Goal: Task Accomplishment & Management: Manage account settings

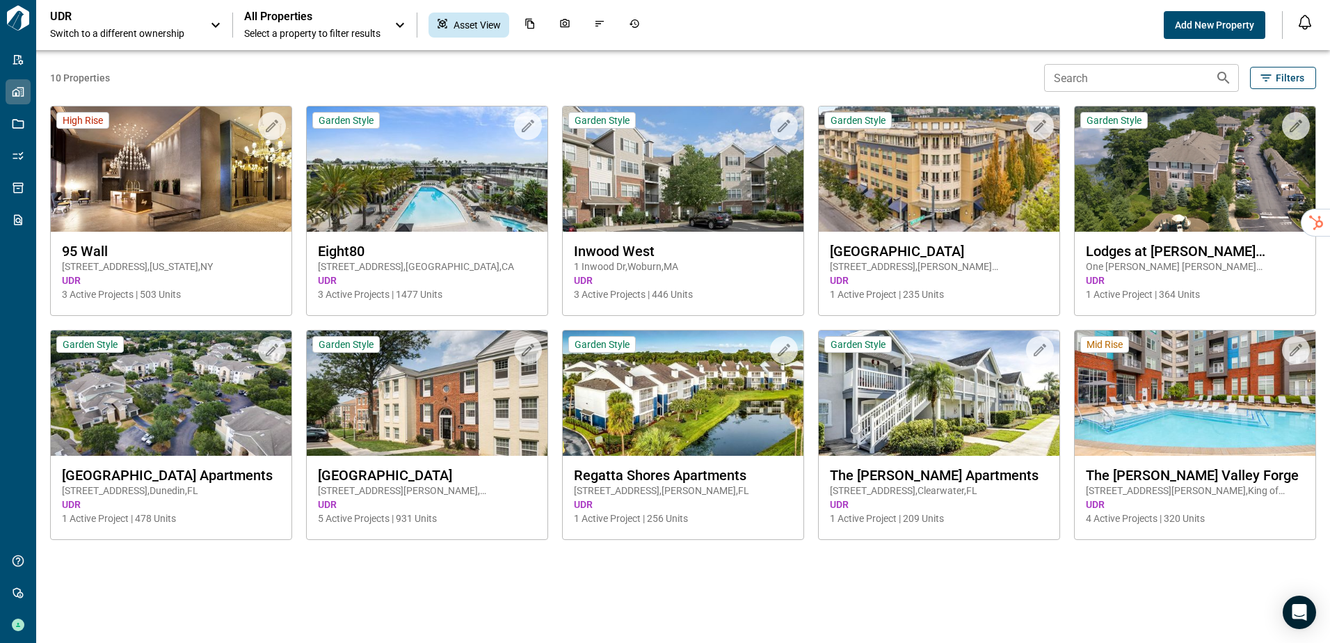
click at [91, 38] on span "Switch to a different ownership" at bounding box center [123, 33] width 146 height 14
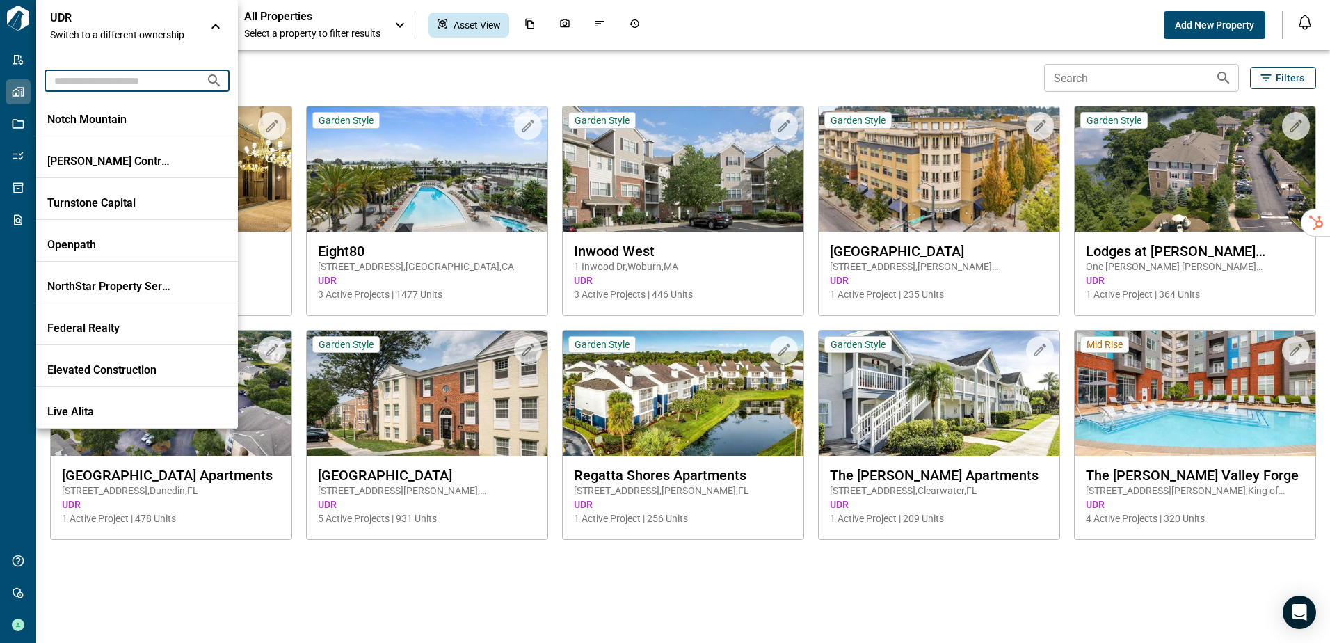
click at [101, 81] on input "text" at bounding box center [120, 80] width 150 height 26
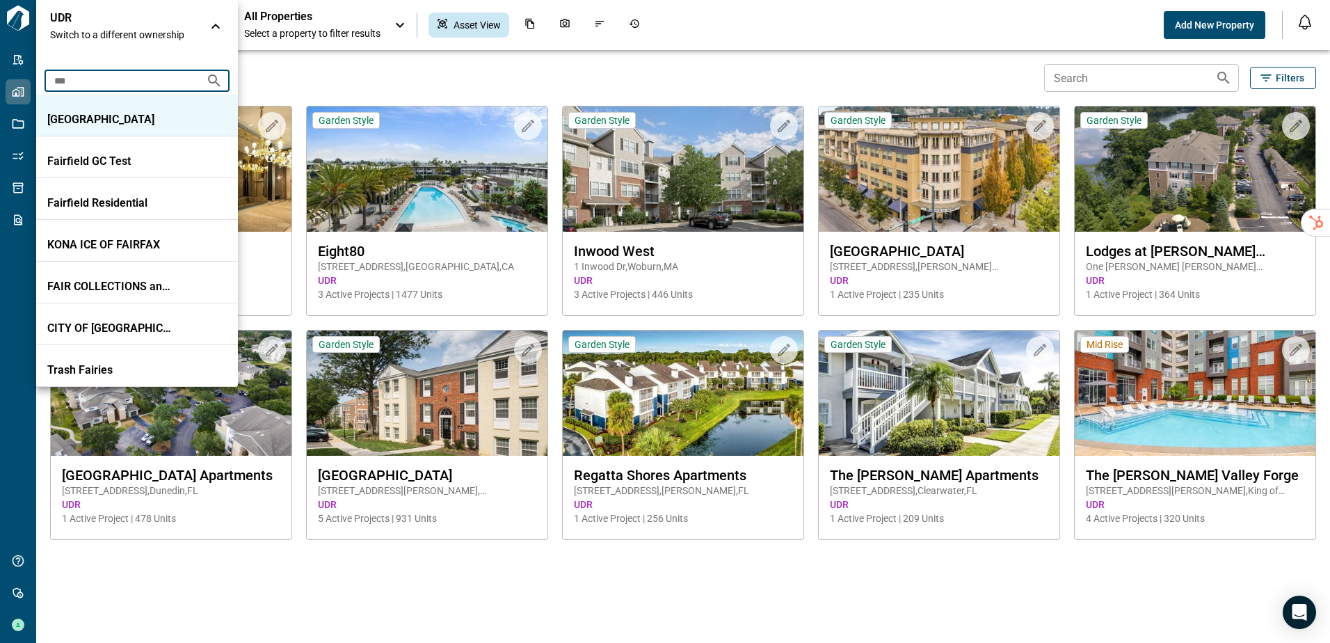
type input "***"
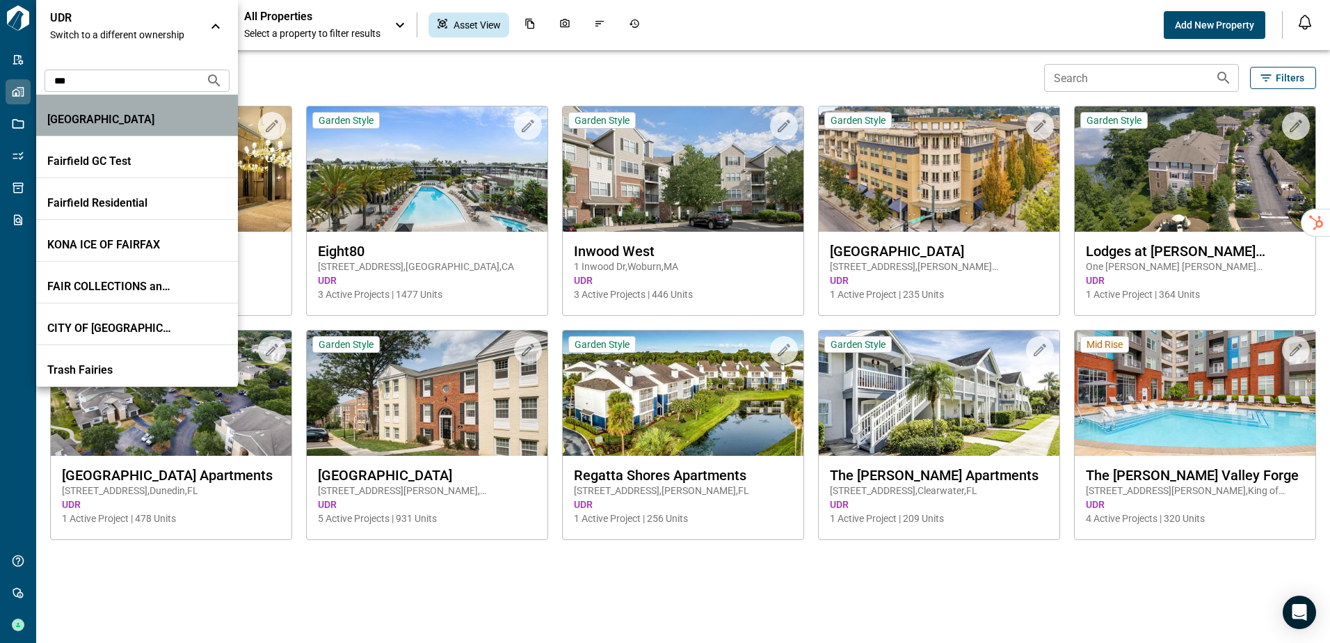
click at [104, 111] on li "[GEOGRAPHIC_DATA]" at bounding box center [137, 116] width 202 height 42
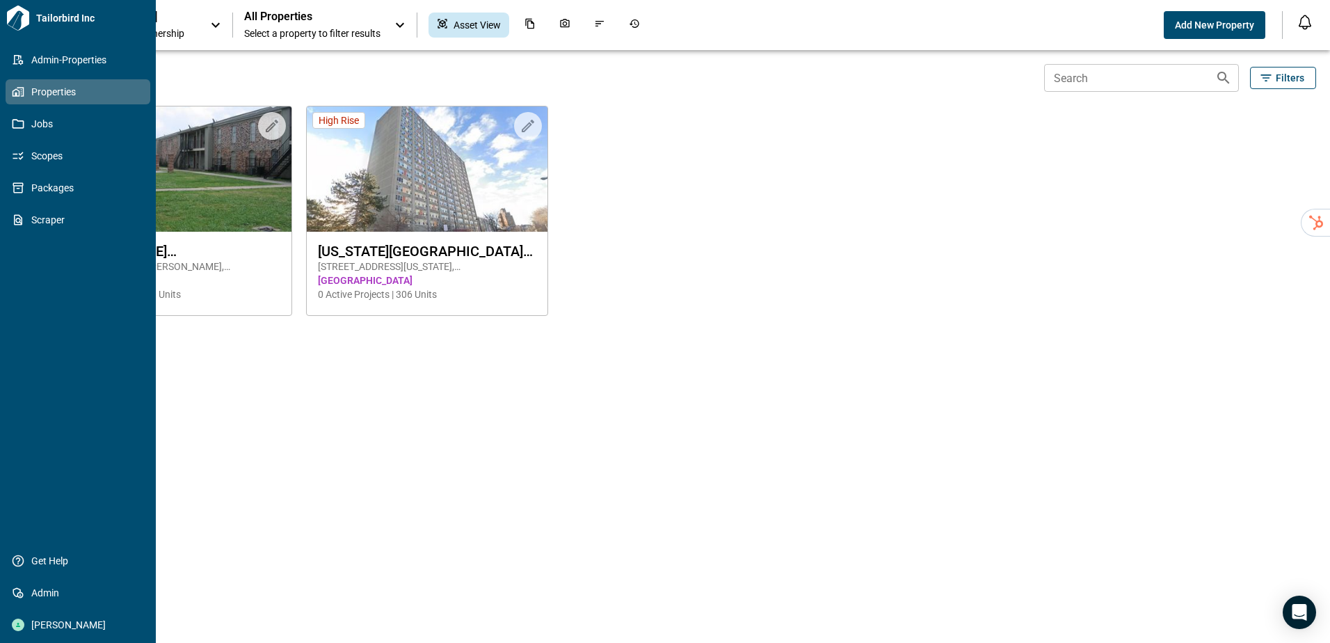
drag, startPoint x: 37, startPoint y: 124, endPoint x: 150, endPoint y: 136, distance: 113.4
click at [37, 124] on span "Jobs" at bounding box center [80, 124] width 113 height 14
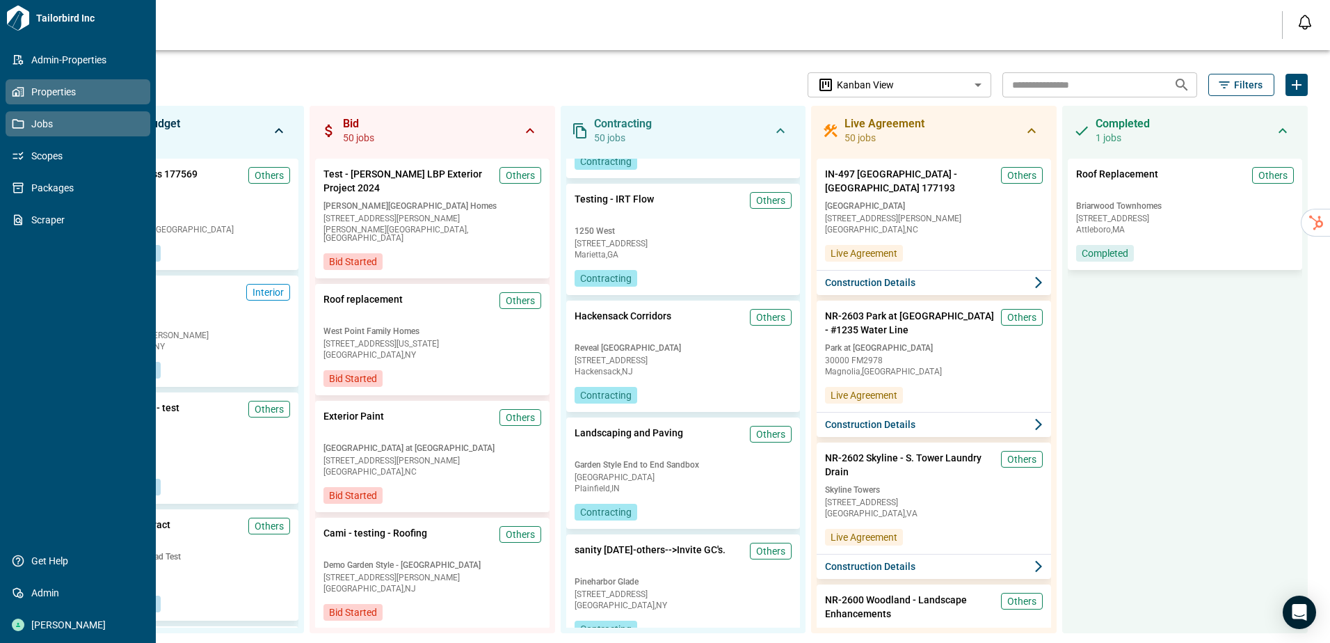
click at [15, 95] on icon at bounding box center [18, 92] width 13 height 13
